Goal: Task Accomplishment & Management: Use online tool/utility

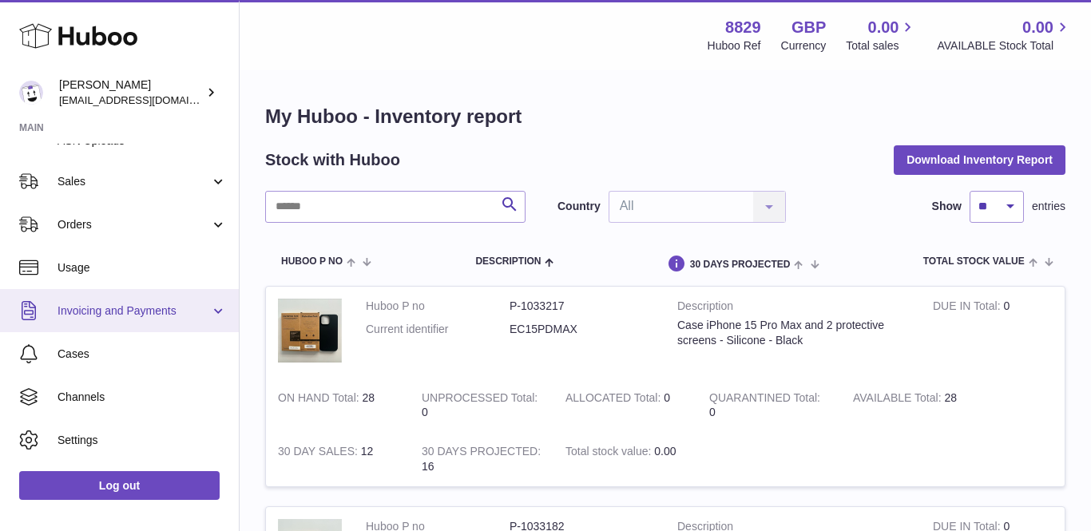
scroll to position [308, 0]
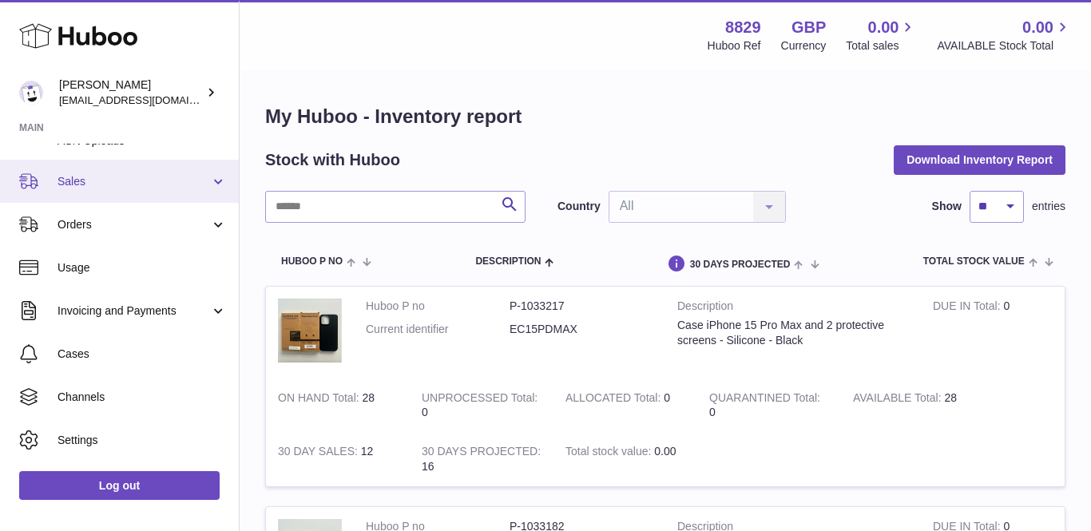
click at [88, 177] on span "Sales" at bounding box center [133, 181] width 152 height 15
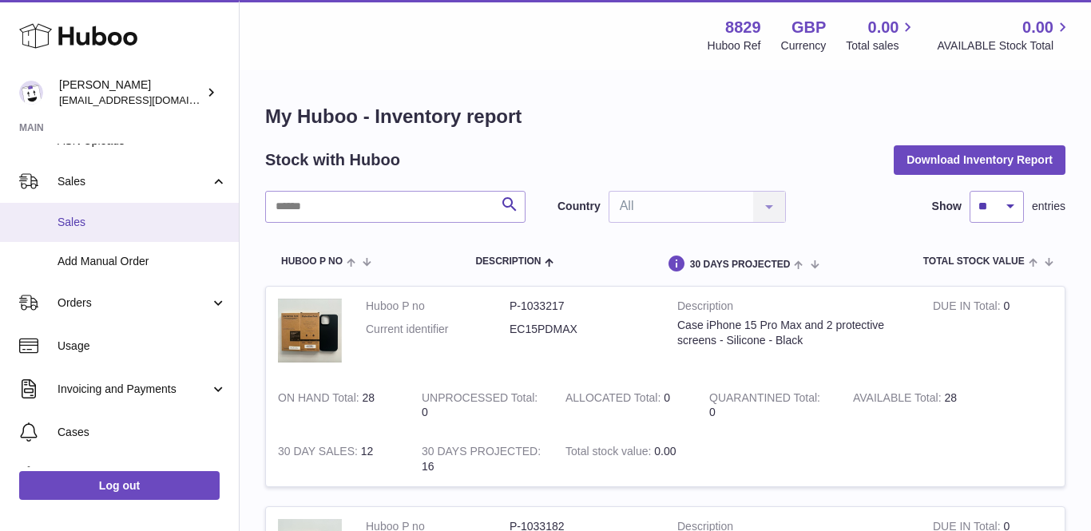
click at [93, 219] on span "Sales" at bounding box center [141, 222] width 169 height 15
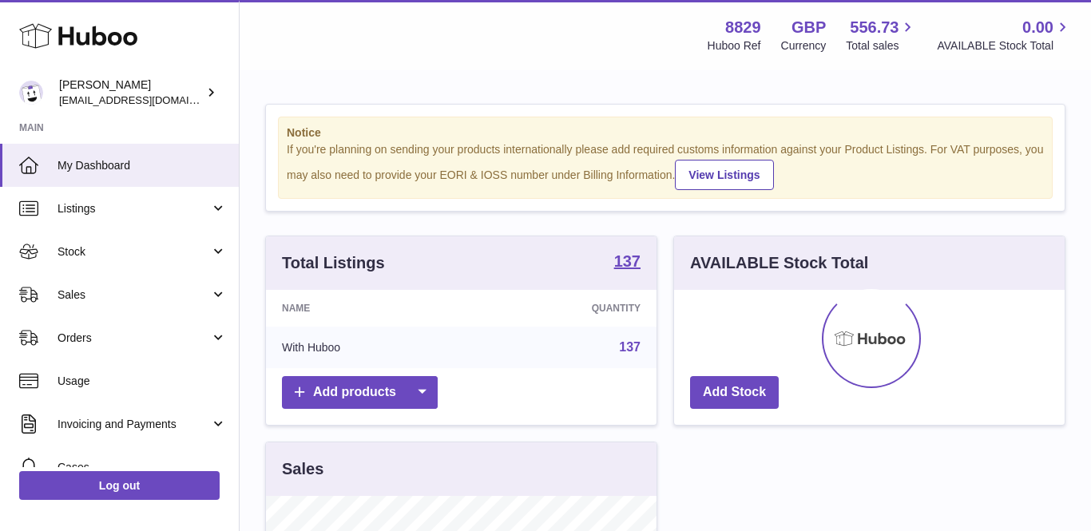
scroll to position [249, 390]
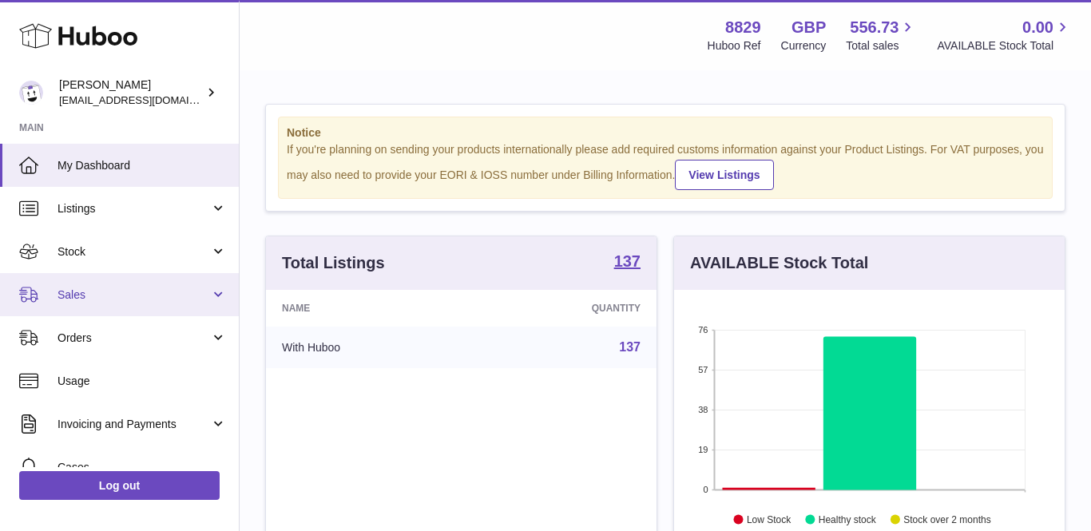
click at [86, 305] on link "Sales" at bounding box center [119, 294] width 239 height 43
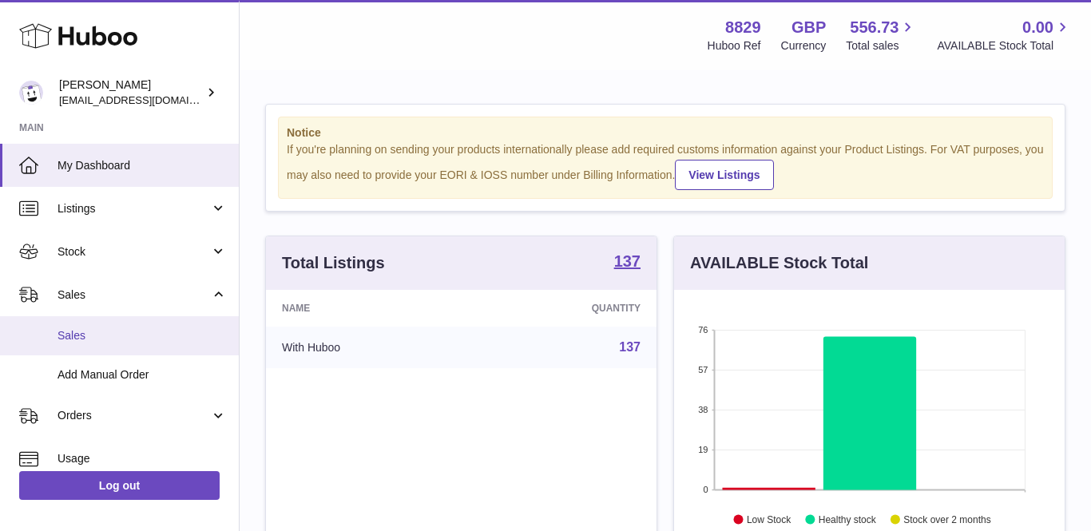
click at [91, 328] on span "Sales" at bounding box center [141, 335] width 169 height 15
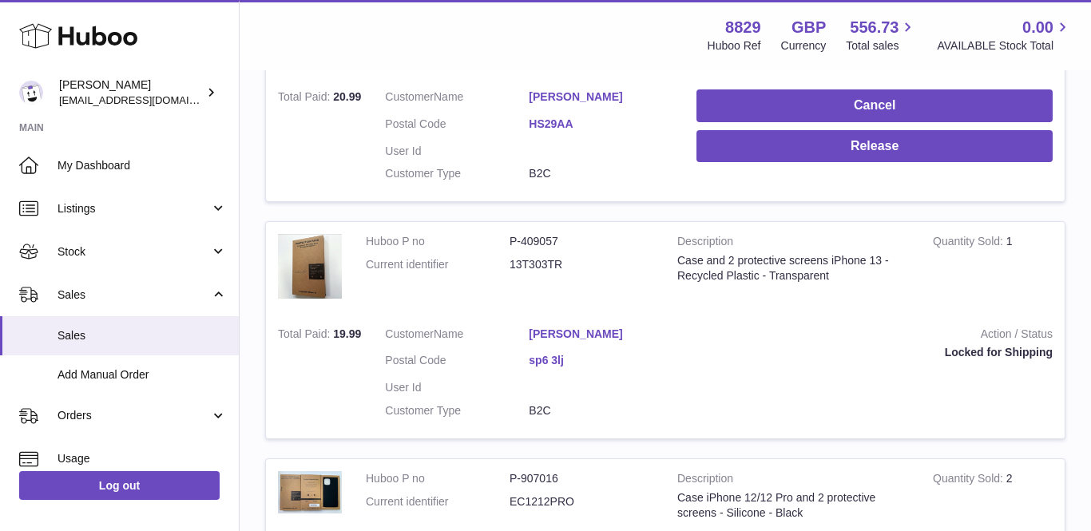
scroll to position [372, 0]
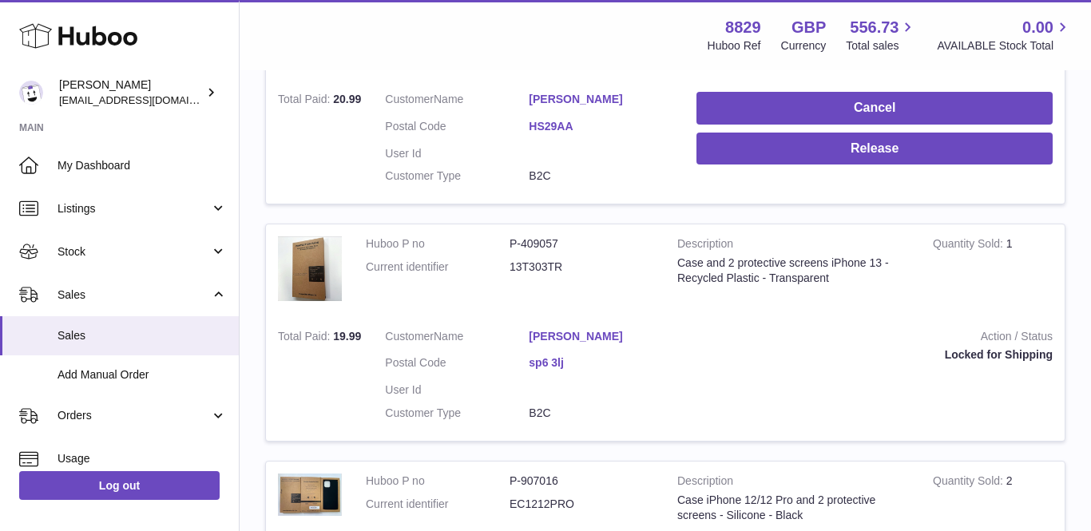
click at [564, 97] on link "[PERSON_NAME]" at bounding box center [601, 99] width 144 height 15
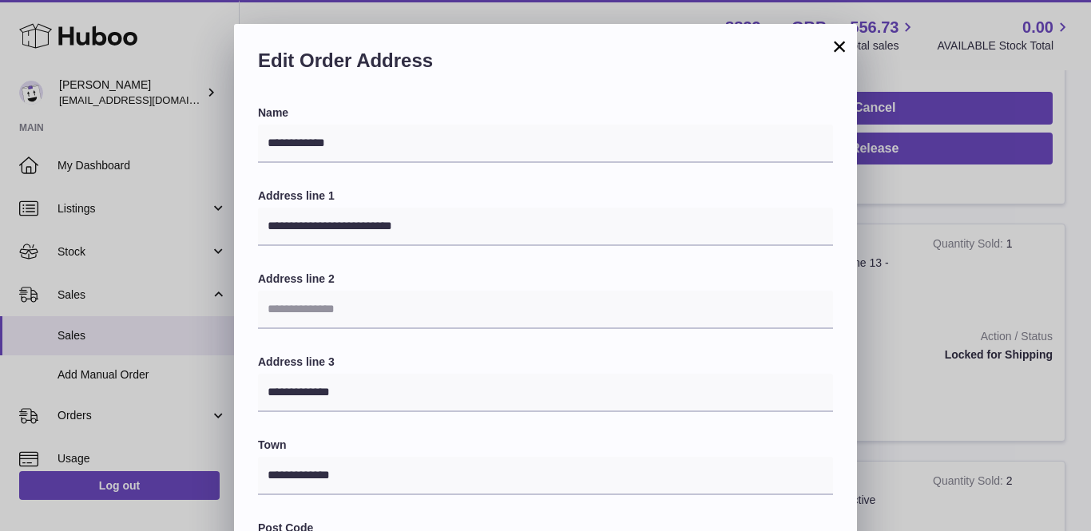
click at [838, 48] on button "×" at bounding box center [839, 46] width 19 height 19
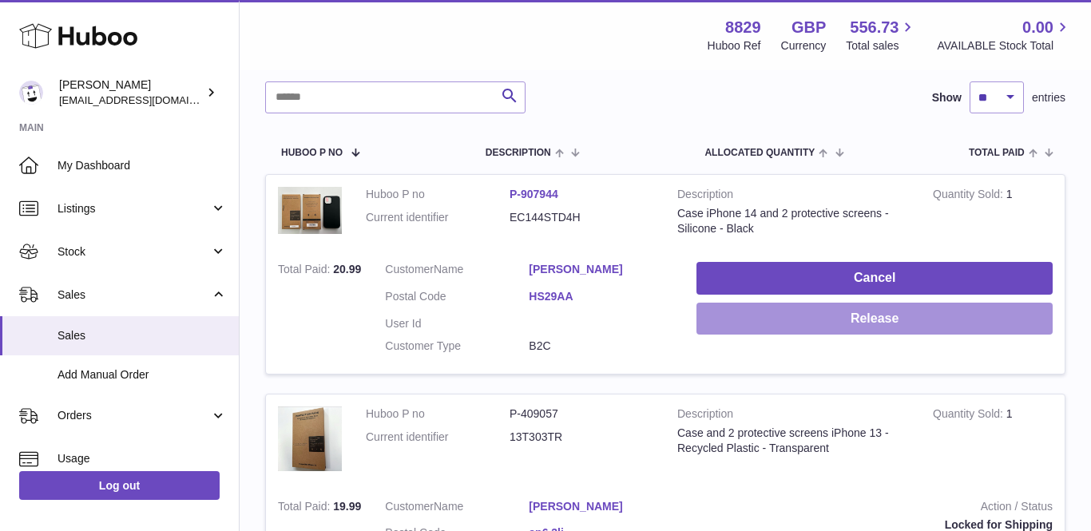
scroll to position [188, 0]
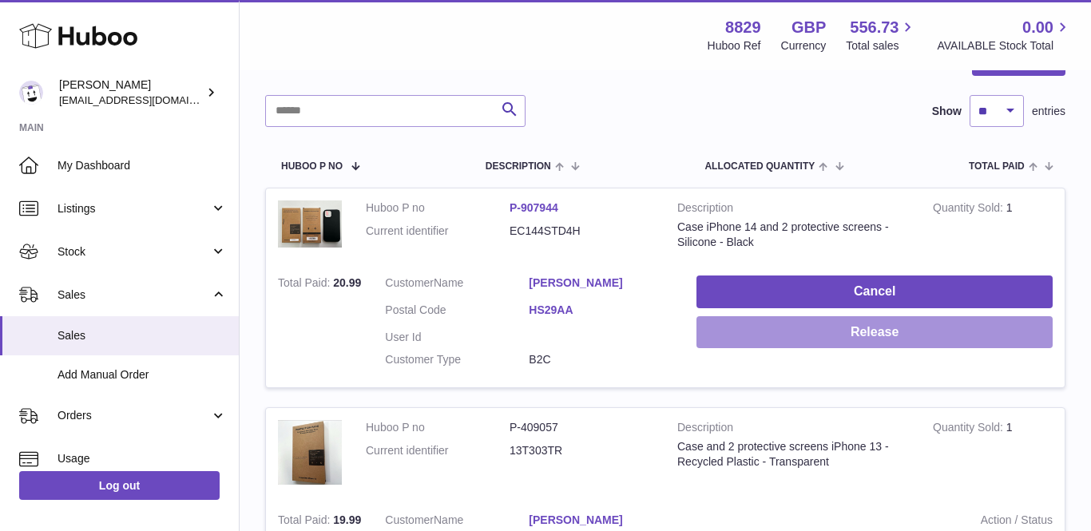
click at [917, 337] on button "Release" at bounding box center [874, 332] width 356 height 33
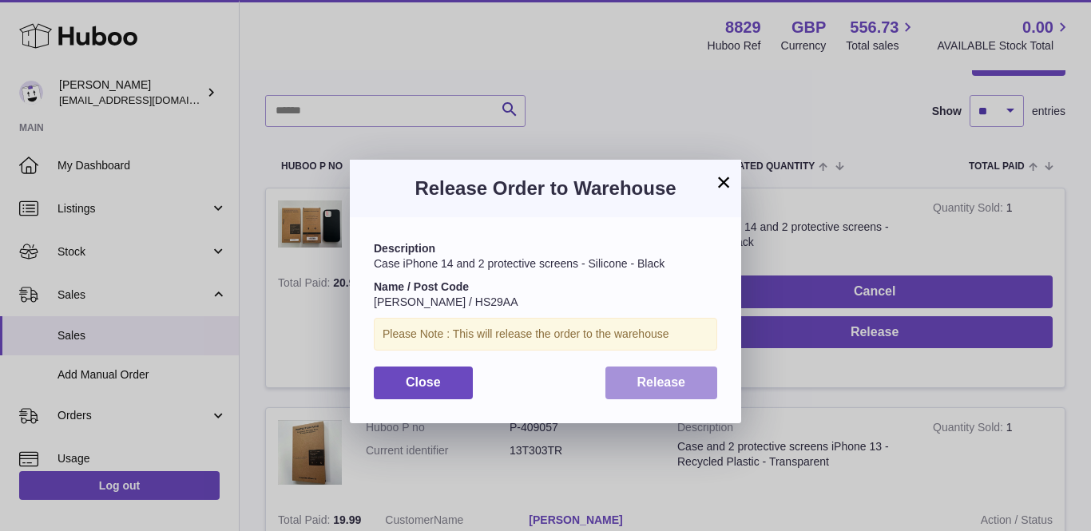
click at [663, 381] on span "Release" at bounding box center [661, 382] width 49 height 14
